Goal: Task Accomplishment & Management: Understand process/instructions

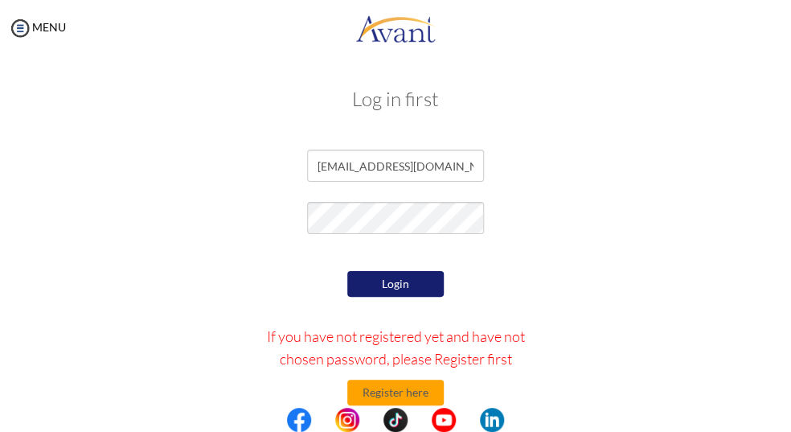
click at [402, 290] on button "Login" at bounding box center [395, 284] width 96 height 26
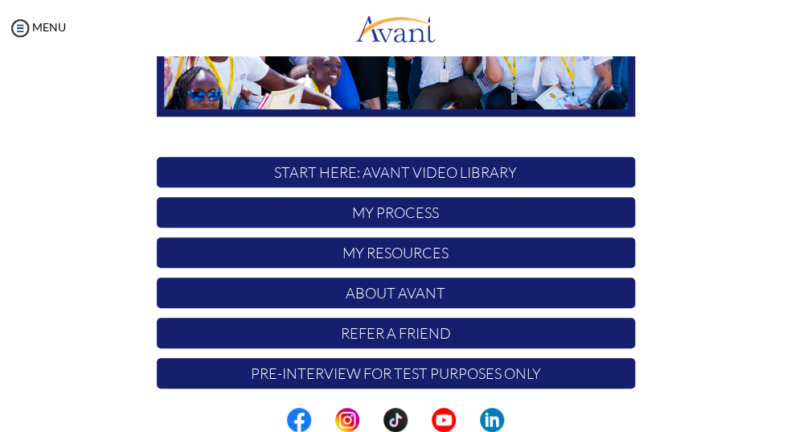
scroll to position [302, 0]
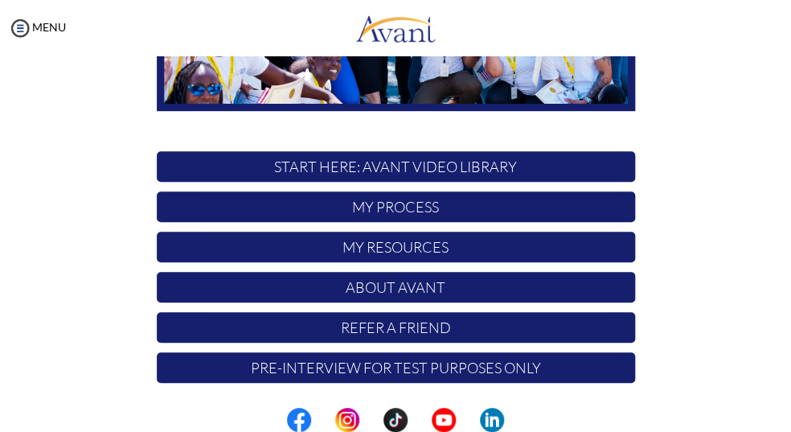
click at [412, 215] on p "My Process" at bounding box center [396, 206] width 478 height 31
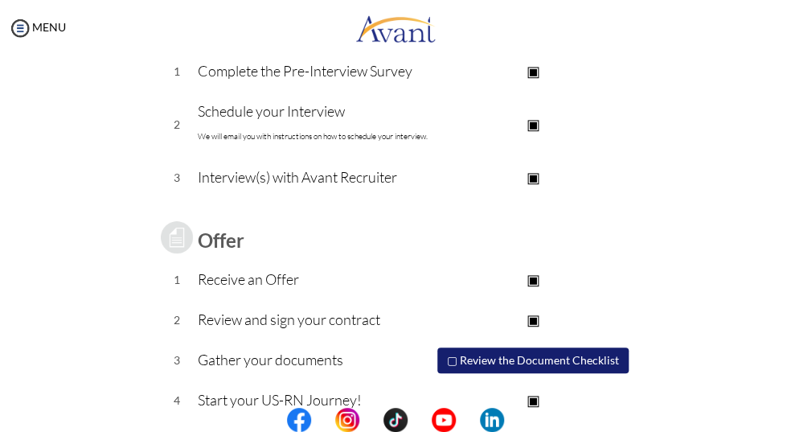
scroll to position [299, 0]
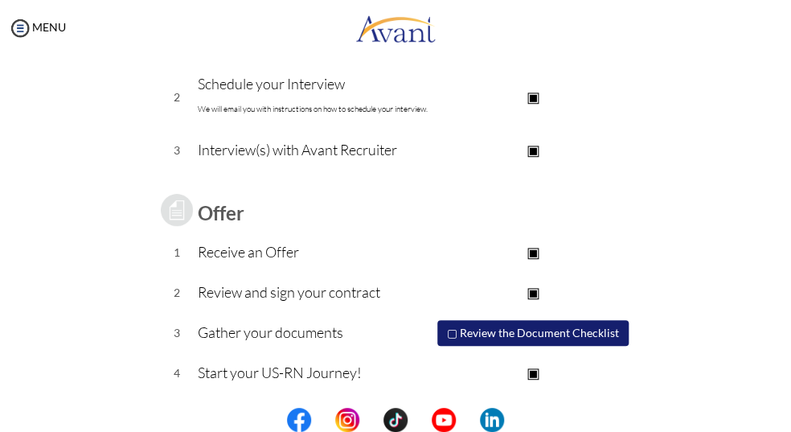
click at [541, 331] on button "▢ Review the Document Checklist" at bounding box center [532, 333] width 191 height 26
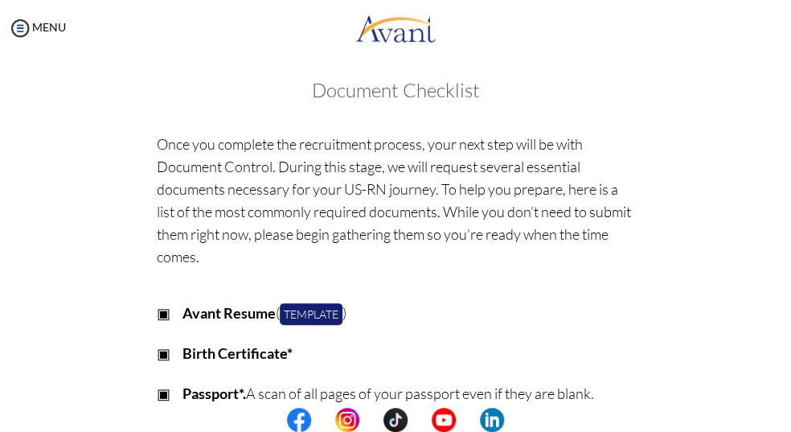
scroll to position [0, 0]
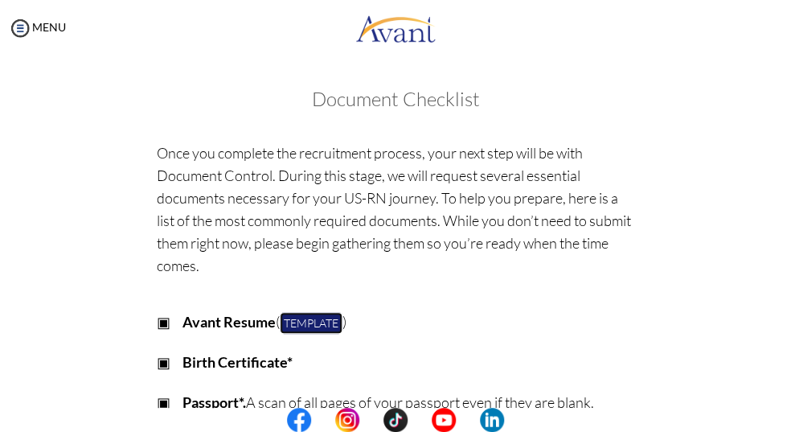
click at [303, 329] on link "Template" at bounding box center [311, 323] width 63 height 22
click at [16, 23] on img at bounding box center [20, 28] width 24 height 24
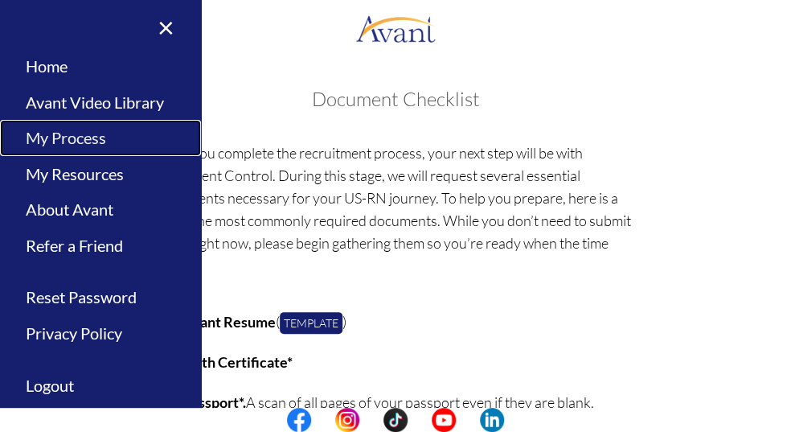
click at [84, 143] on link "My Process" at bounding box center [100, 138] width 201 height 36
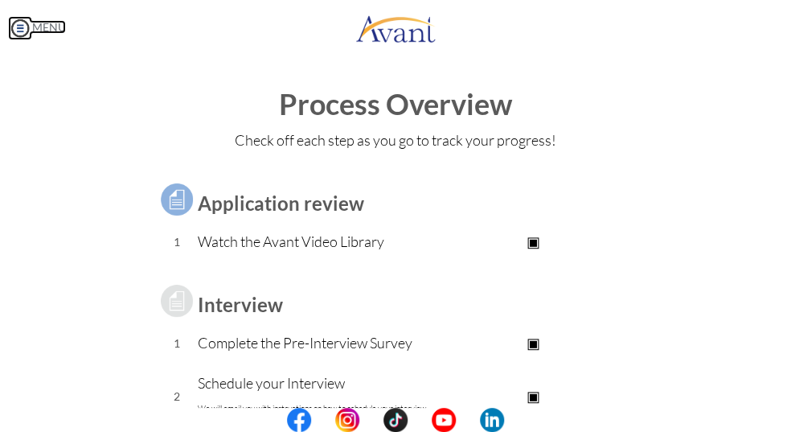
click at [22, 31] on img at bounding box center [20, 28] width 24 height 24
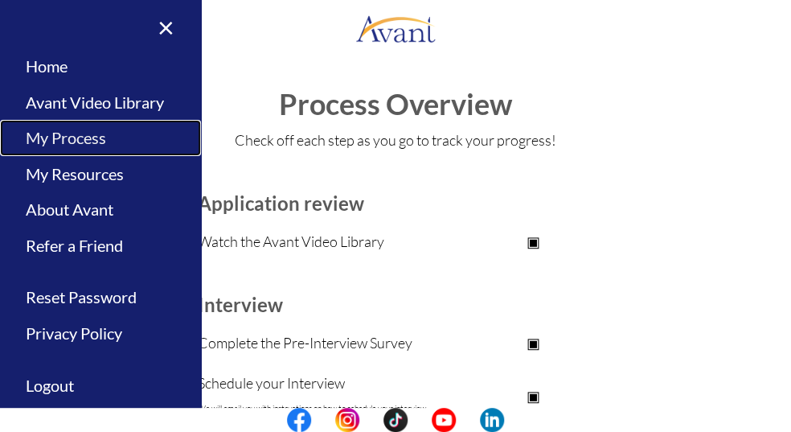
click at [89, 141] on link "My Process" at bounding box center [100, 138] width 201 height 36
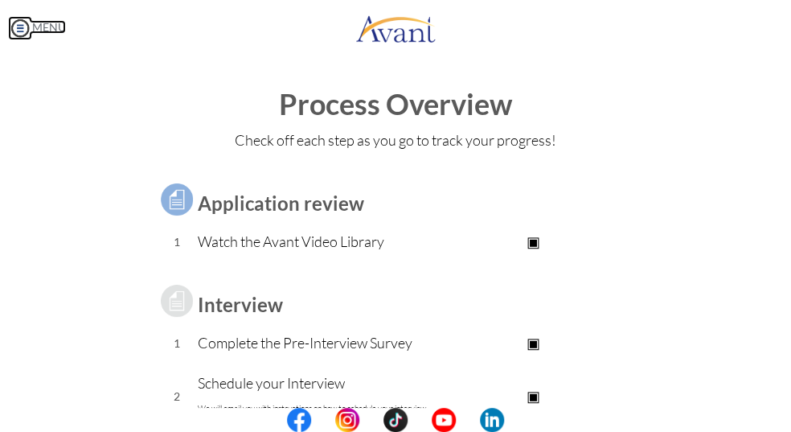
click at [21, 24] on img at bounding box center [20, 28] width 24 height 24
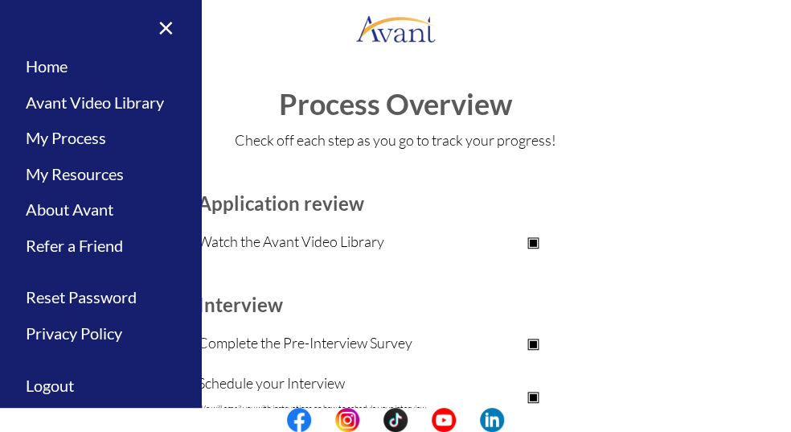
click at [357, 229] on td "Watch the Avant Video Library" at bounding box center [314, 242] width 234 height 40
click at [630, 219] on td at bounding box center [533, 199] width 203 height 45
click at [170, 31] on link "×" at bounding box center [156, 27] width 49 height 54
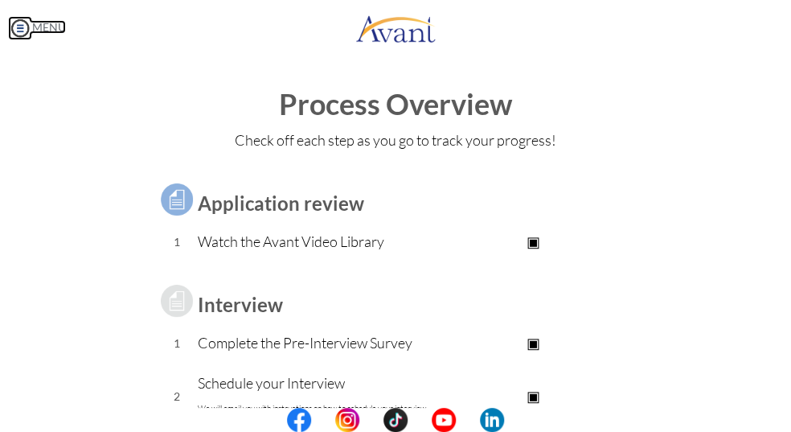
click at [27, 31] on img at bounding box center [20, 28] width 24 height 24
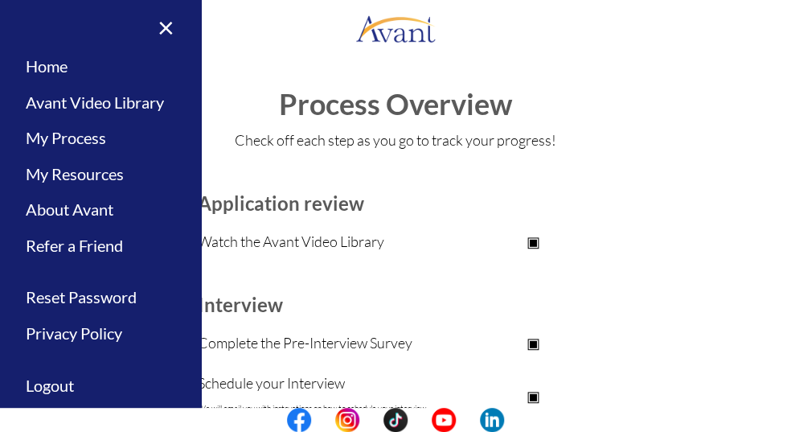
click at [498, 176] on td at bounding box center [533, 169] width 203 height 16
click at [125, 141] on link "My Process" at bounding box center [100, 138] width 201 height 36
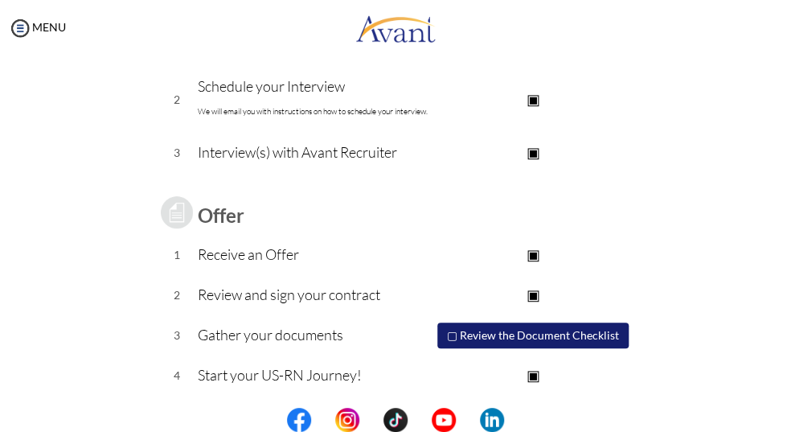
scroll to position [299, 0]
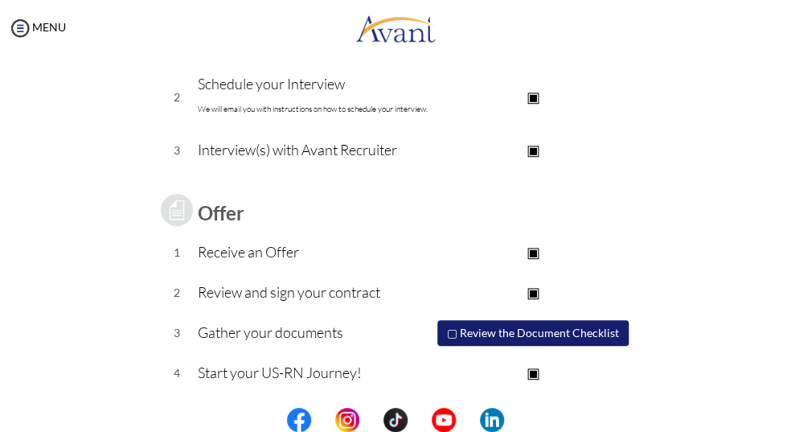
click at [528, 331] on button "▢ Review the Document Checklist" at bounding box center [532, 333] width 191 height 26
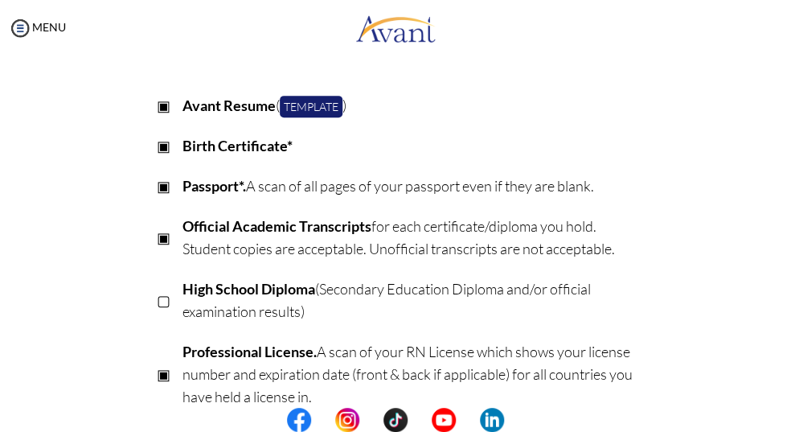
scroll to position [203, 0]
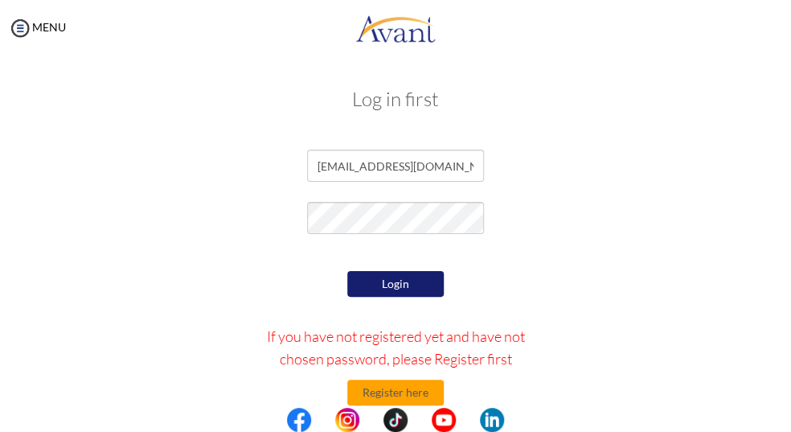
click at [417, 288] on button "Login" at bounding box center [395, 284] width 96 height 26
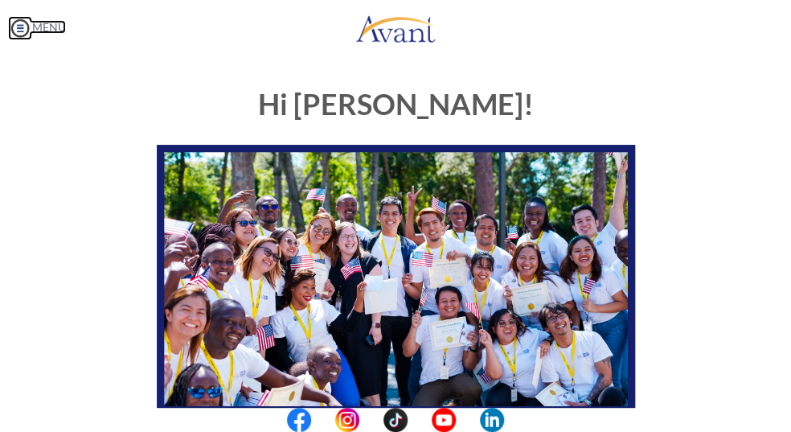
click at [20, 22] on img at bounding box center [20, 28] width 24 height 24
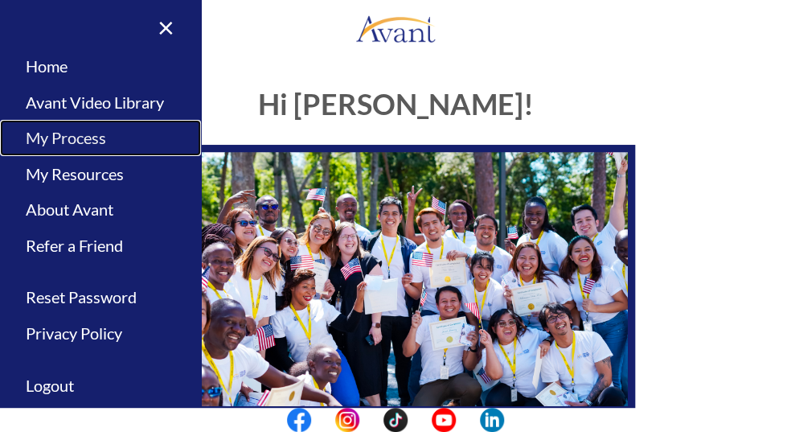
click at [82, 137] on link "My Process" at bounding box center [100, 138] width 201 height 36
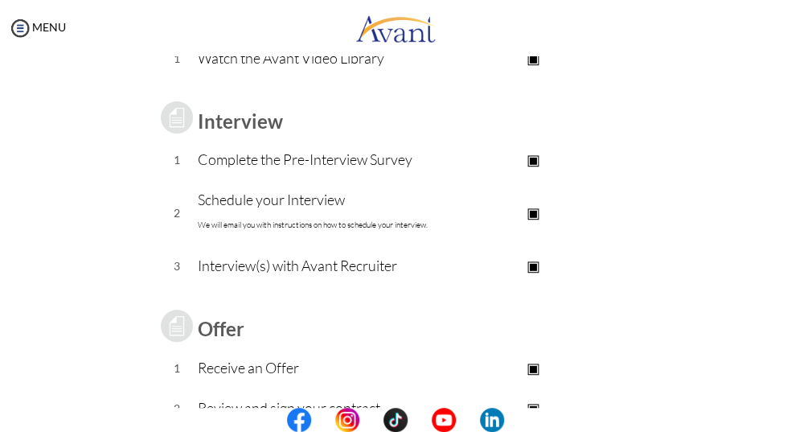
scroll to position [299, 0]
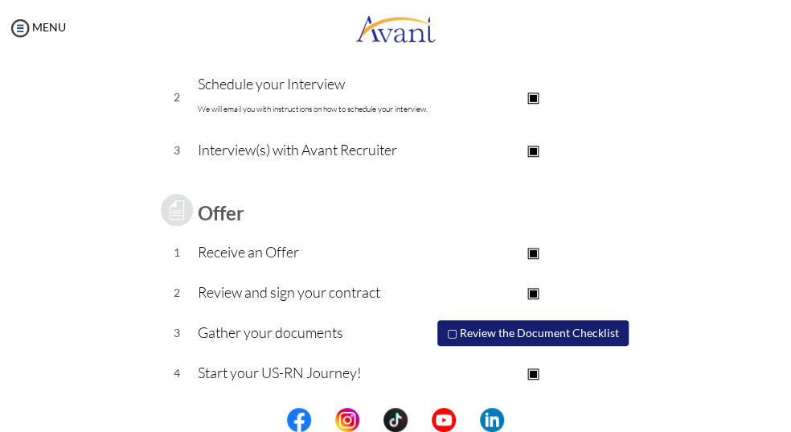
click at [586, 337] on button "▢ Review the Document Checklist" at bounding box center [532, 333] width 191 height 26
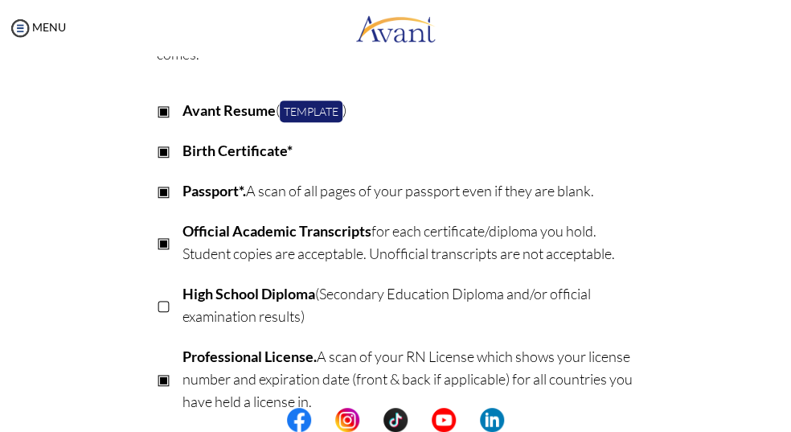
scroll to position [213, 0]
